Goal: Navigation & Orientation: Find specific page/section

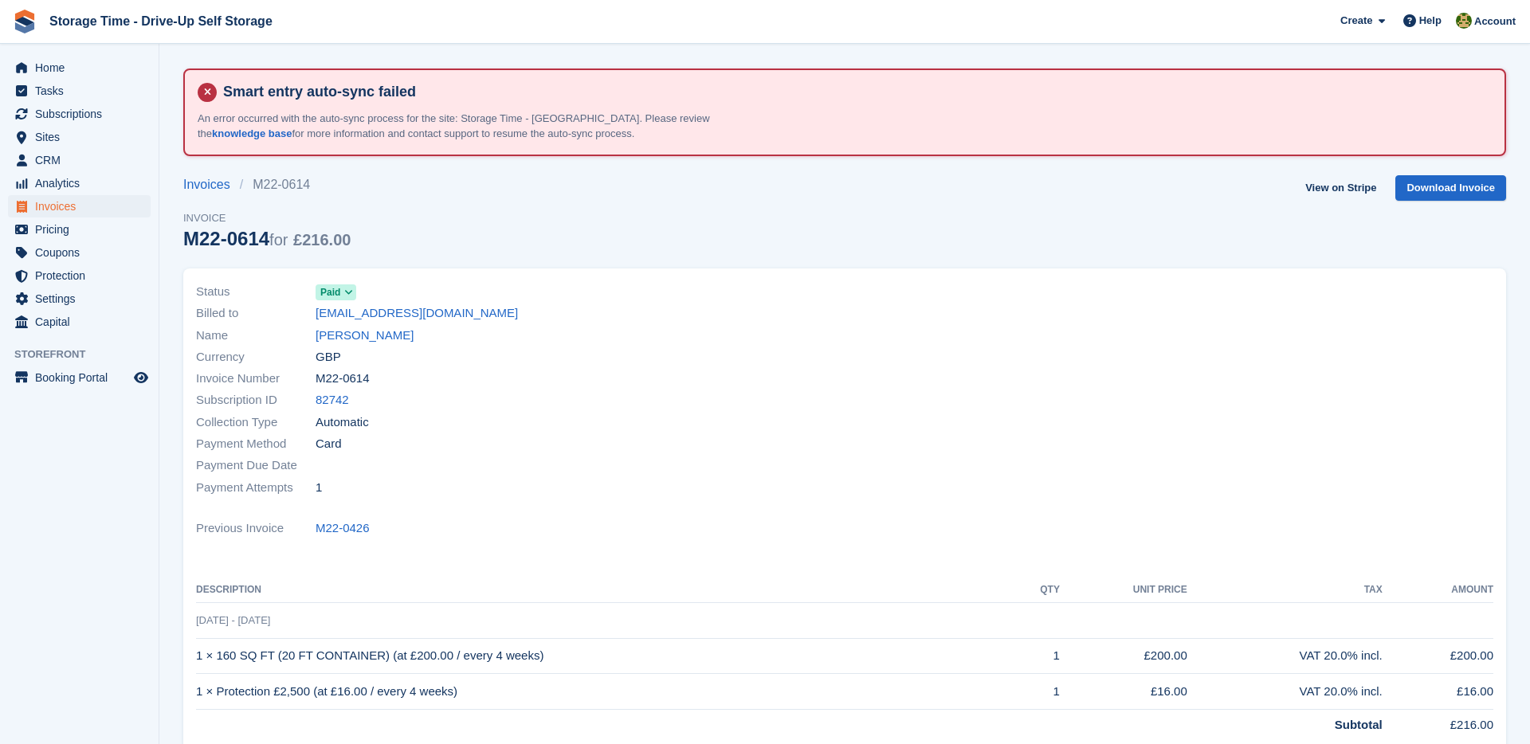
scroll to position [127, 0]
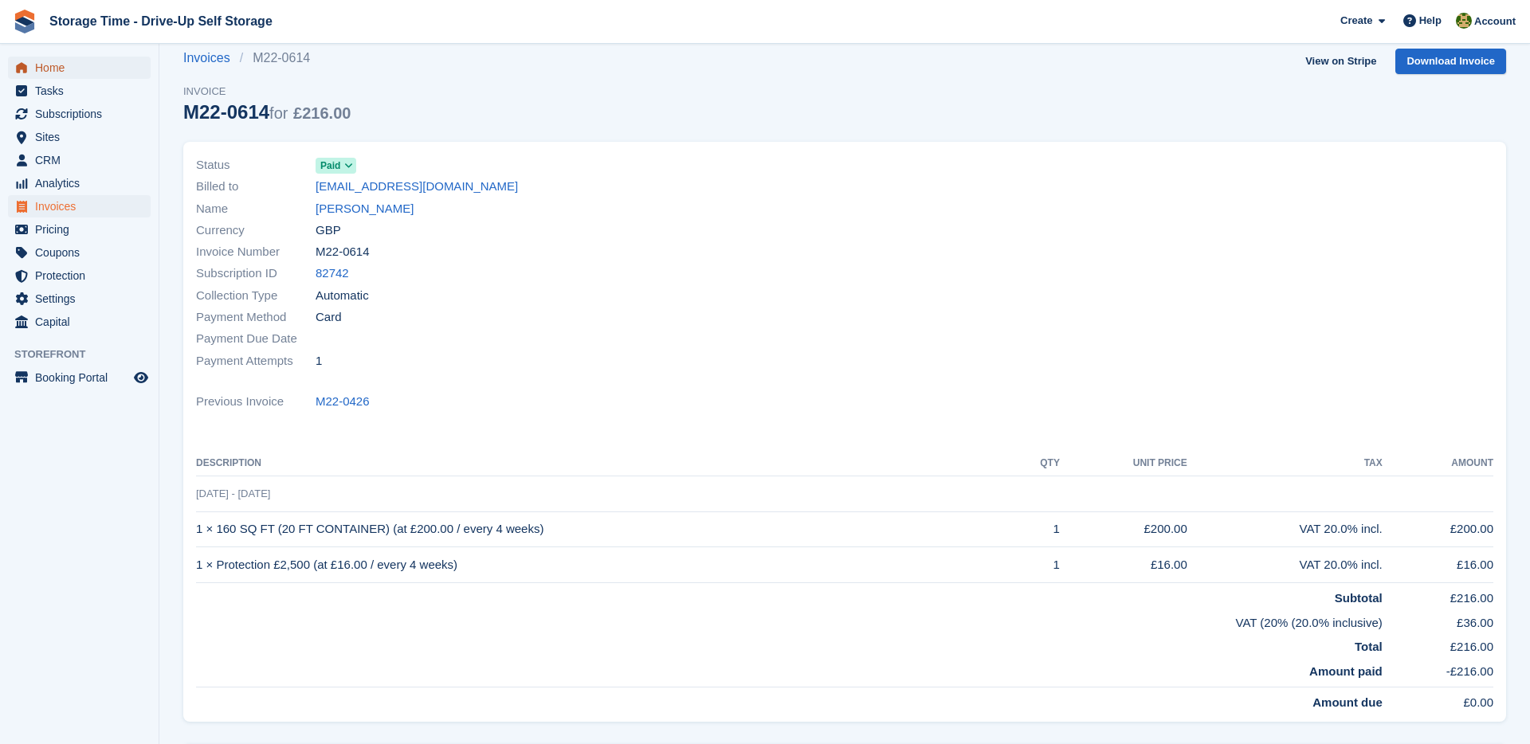
click at [55, 59] on span "Home" at bounding box center [83, 68] width 96 height 22
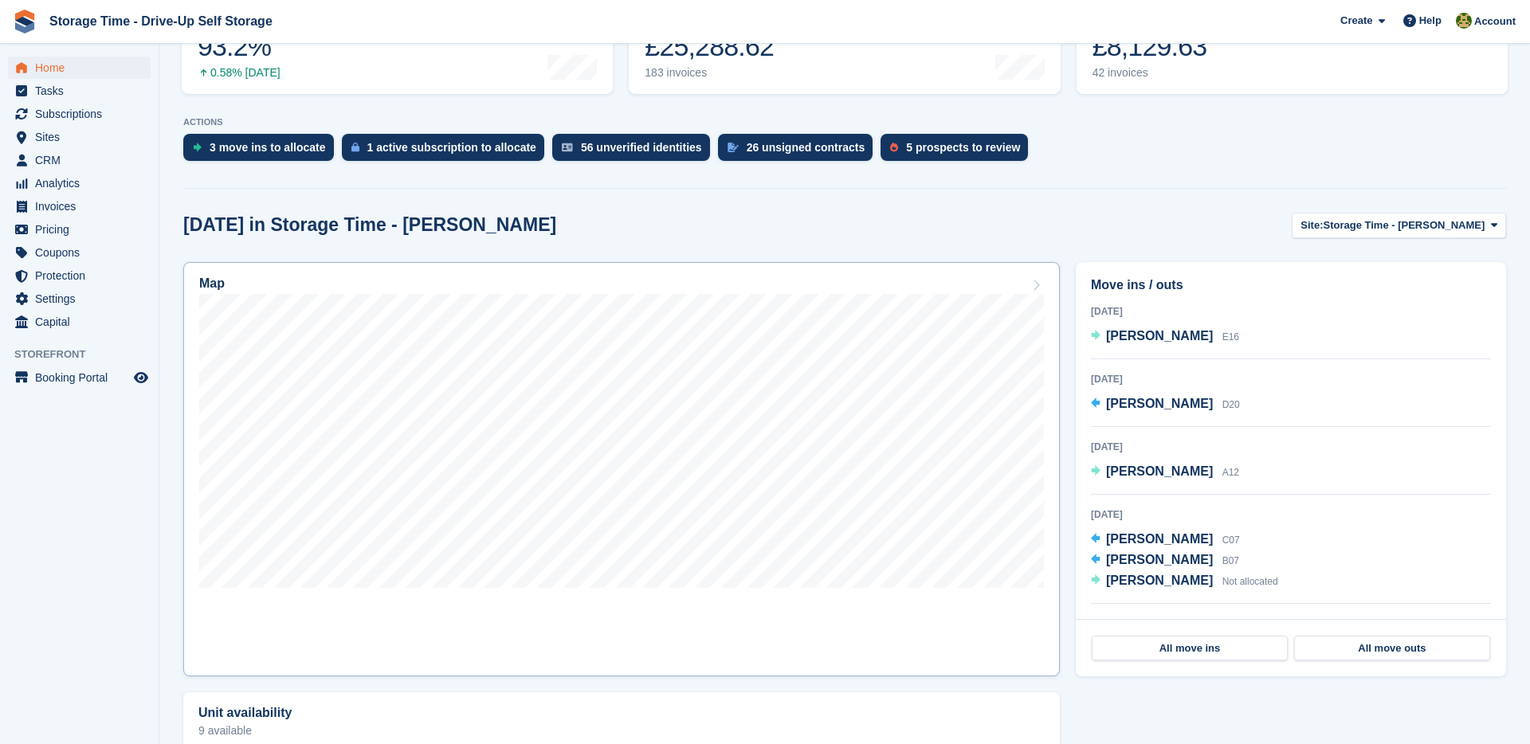
scroll to position [395, 0]
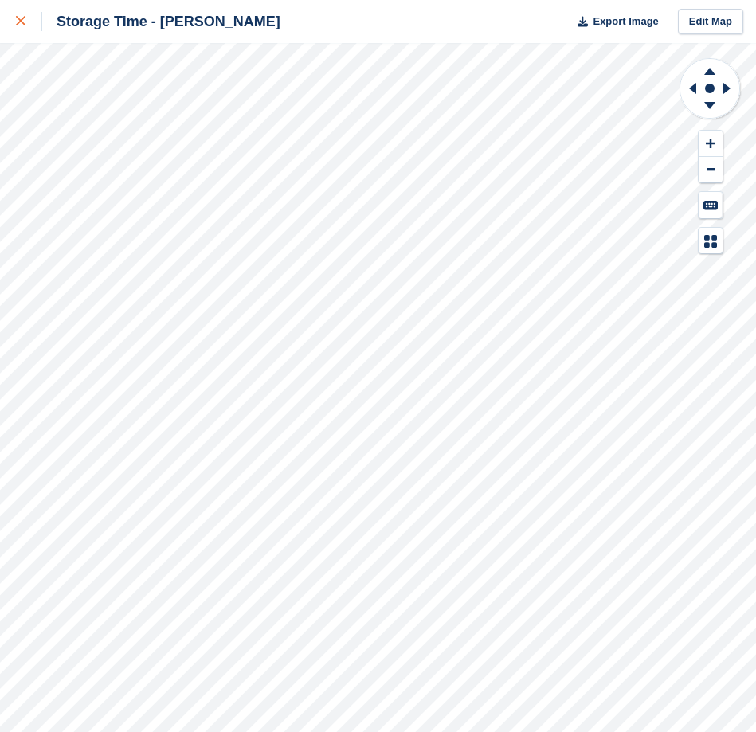
click at [21, 16] on icon at bounding box center [21, 21] width 10 height 10
